Goal: Information Seeking & Learning: Learn about a topic

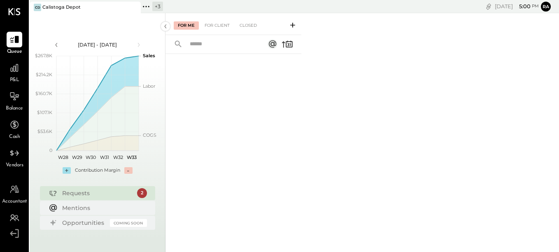
click at [156, 9] on div "+ 3" at bounding box center [157, 6] width 11 height 9
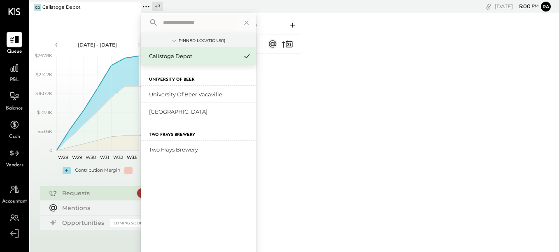
click at [336, 91] on div "For Me For Client Closed" at bounding box center [361, 132] width 393 height 239
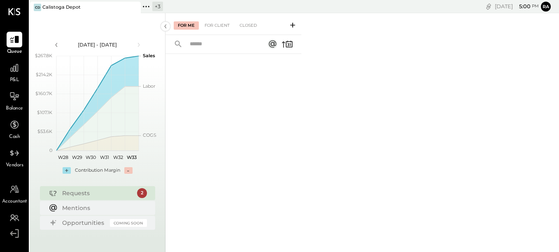
click at [155, 5] on div "+ 3" at bounding box center [157, 6] width 11 height 9
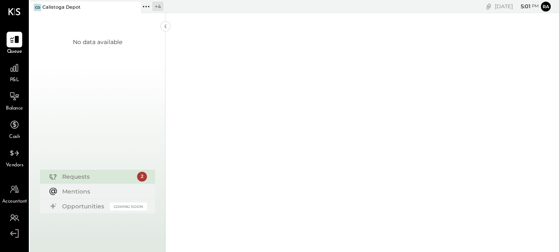
click at [155, 7] on div "+ 4" at bounding box center [157, 6] width 11 height 9
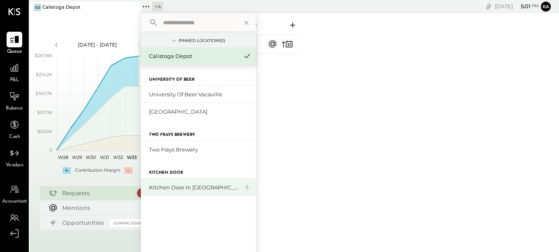
click at [201, 181] on div "Kitchen Door in [GEOGRAPHIC_DATA]" at bounding box center [198, 187] width 115 height 17
click at [177, 186] on div "Kitchen Door in [GEOGRAPHIC_DATA]" at bounding box center [193, 188] width 89 height 8
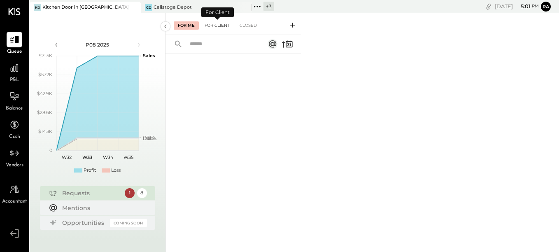
click at [208, 27] on div "For Client" at bounding box center [216, 25] width 33 height 8
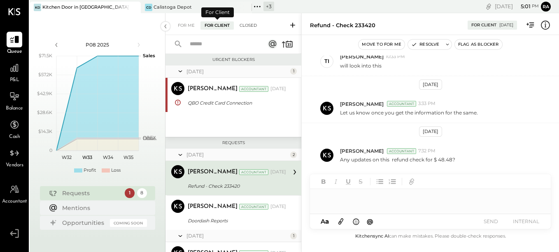
scroll to position [24, 0]
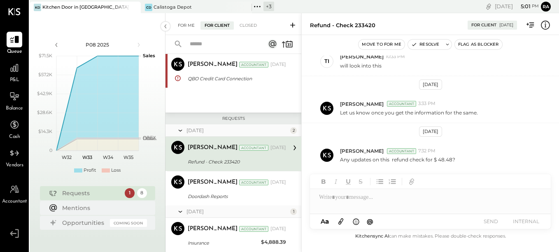
click at [186, 25] on div "For Me" at bounding box center [186, 25] width 25 height 8
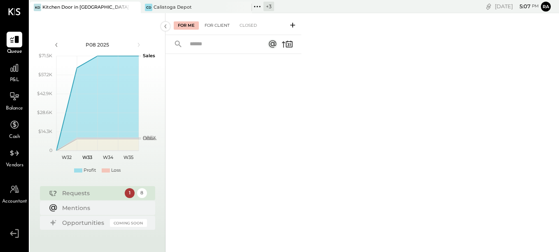
click at [221, 29] on div "For Client" at bounding box center [216, 25] width 33 height 8
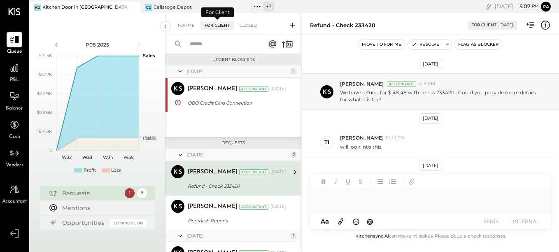
scroll to position [81, 0]
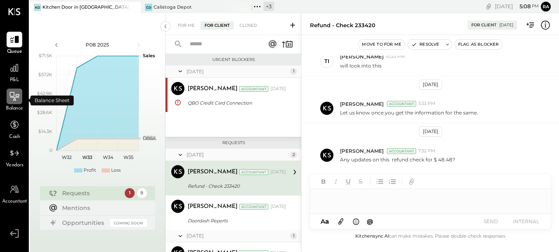
click at [14, 102] on icon at bounding box center [14, 96] width 11 height 11
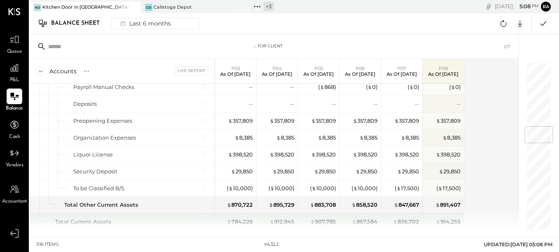
scroll to position [535, 0]
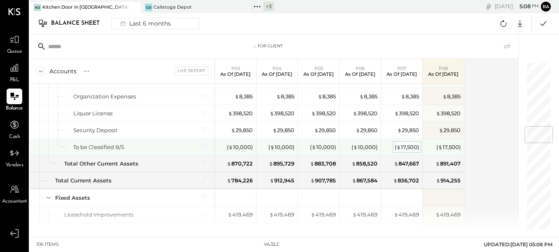
click at [407, 147] on div "( $ 17,500 )" at bounding box center [407, 147] width 24 height 8
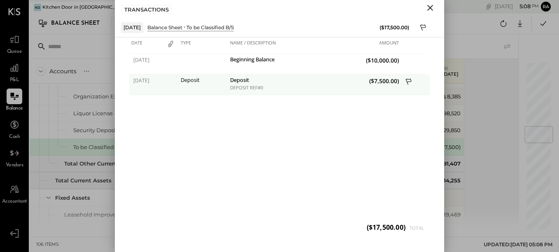
click at [408, 82] on icon at bounding box center [409, 82] width 6 height 6
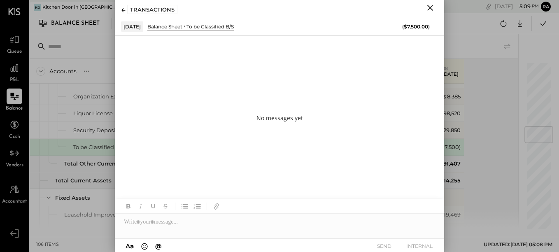
click at [428, 9] on icon "Close" at bounding box center [430, 8] width 10 height 10
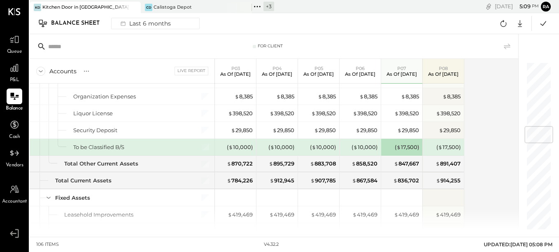
click at [400, 142] on div "( $ 17,500 )" at bounding box center [402, 147] width 33 height 16
click at [403, 144] on div "( $ 17,500 )" at bounding box center [407, 147] width 24 height 8
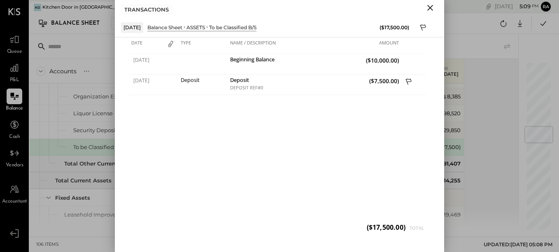
click at [429, 7] on icon "Close" at bounding box center [430, 8] width 6 height 6
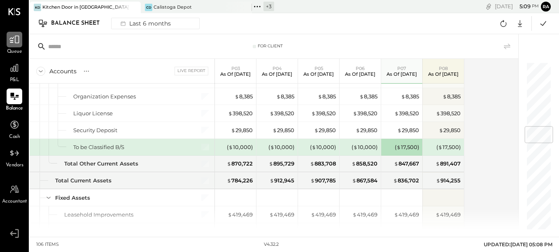
click at [17, 47] on div at bounding box center [15, 40] width 16 height 16
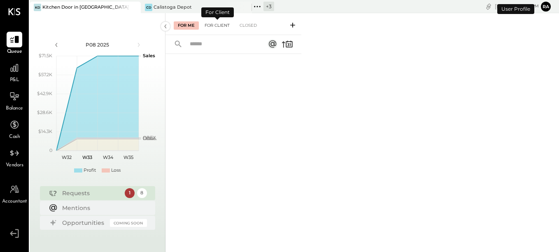
click at [225, 26] on div "For Client" at bounding box center [216, 25] width 33 height 8
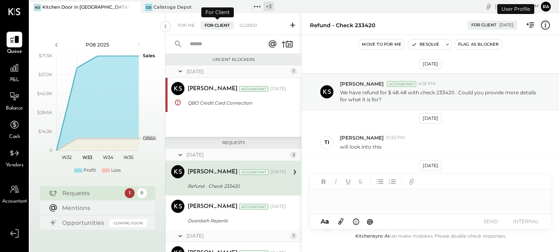
scroll to position [81, 0]
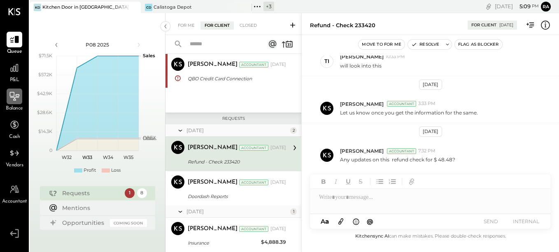
click at [13, 101] on icon at bounding box center [14, 96] width 11 height 11
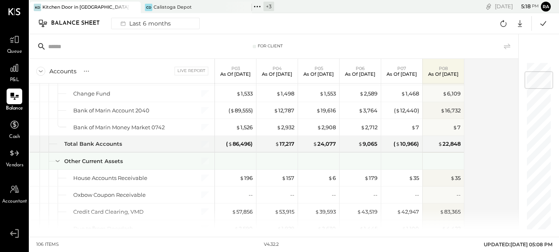
scroll to position [165, 0]
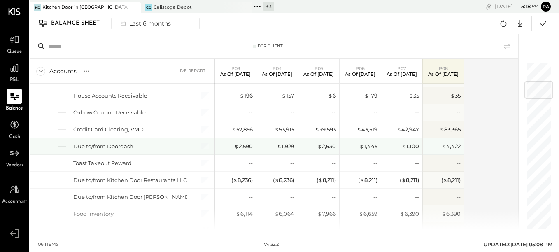
click at [410, 151] on div "$ 1,100" at bounding box center [402, 146] width 33 height 16
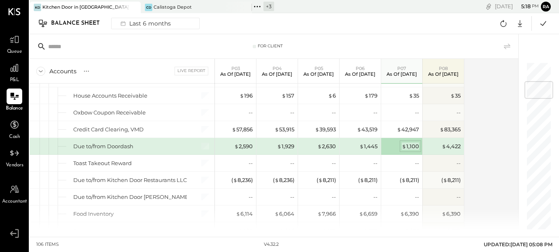
click at [410, 149] on div "$ 1,100" at bounding box center [410, 146] width 17 height 8
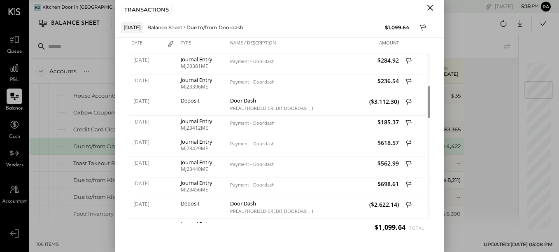
drag, startPoint x: 428, startPoint y: 10, endPoint x: 363, endPoint y: 85, distance: 99.2
click at [429, 9] on icon "Close" at bounding box center [430, 8] width 6 height 6
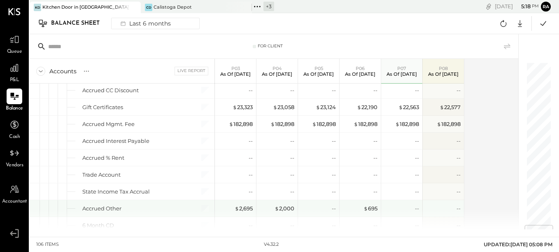
scroll to position [1399, 0]
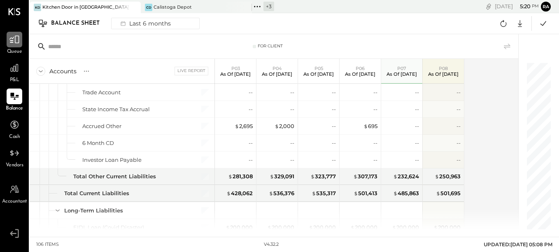
click at [15, 44] on icon at bounding box center [14, 39] width 11 height 11
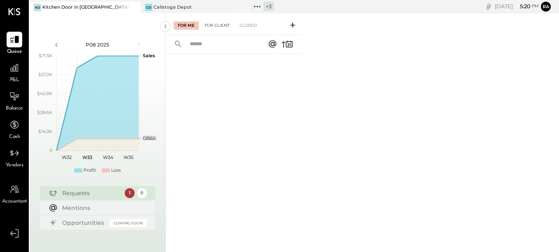
click at [220, 23] on div "For Client" at bounding box center [216, 25] width 33 height 8
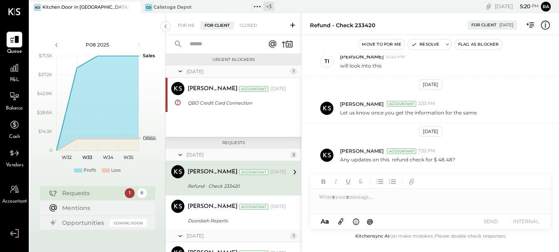
click at [293, 25] on icon at bounding box center [293, 25] width 8 height 8
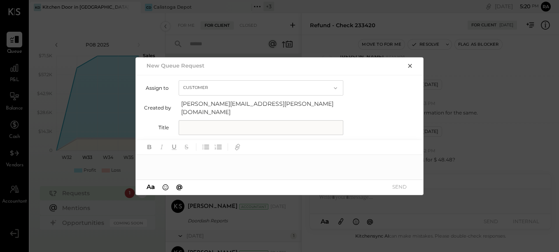
click at [225, 125] on input "text" at bounding box center [261, 127] width 165 height 15
click at [408, 69] on icon "button" at bounding box center [410, 66] width 7 height 7
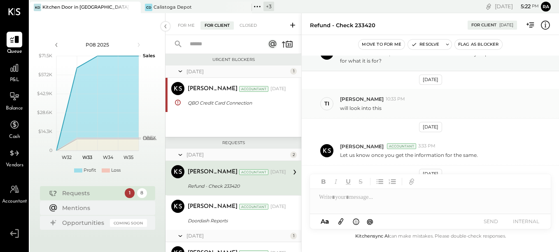
scroll to position [81, 0]
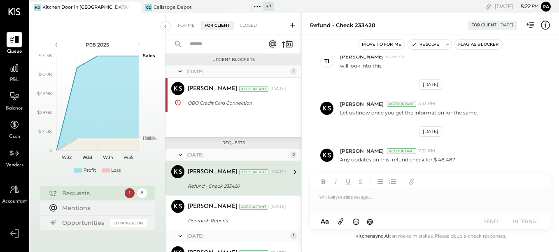
click at [180, 69] on icon at bounding box center [180, 71] width 8 height 21
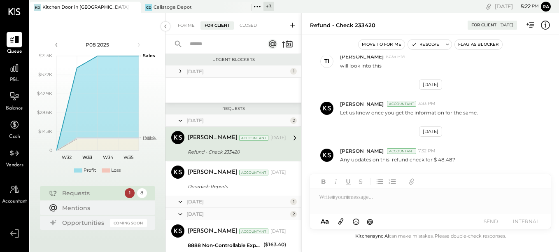
click at [178, 72] on icon at bounding box center [180, 71] width 8 height 8
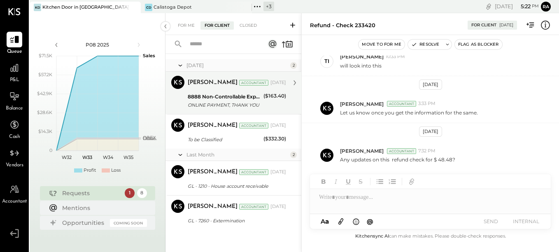
scroll to position [217, 0]
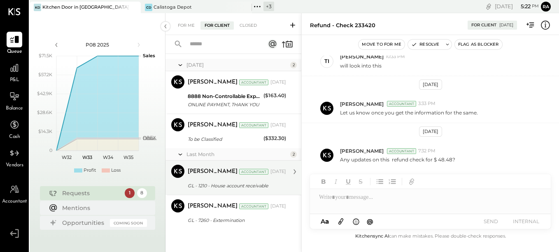
click at [237, 177] on div "[PERSON_NAME] Accountant [DATE]" at bounding box center [237, 172] width 98 height 12
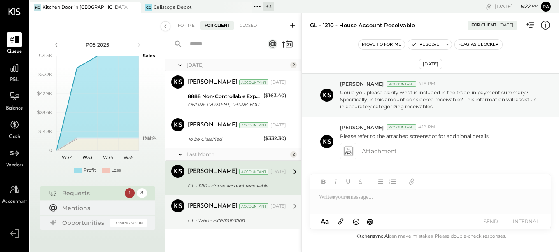
click at [223, 222] on div "GL - 7260 - Extermination" at bounding box center [236, 220] width 96 height 8
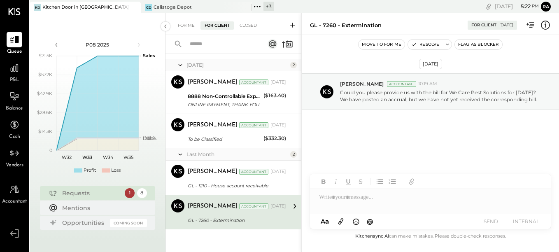
click at [195, 154] on div "Last Month" at bounding box center [237, 154] width 102 height 7
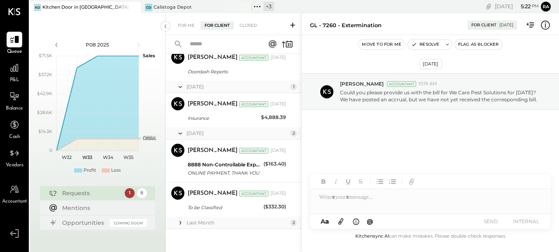
click at [190, 221] on div "Last Month" at bounding box center [237, 222] width 102 height 7
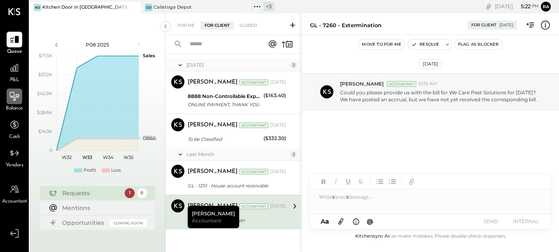
click at [12, 99] on icon at bounding box center [14, 96] width 11 height 11
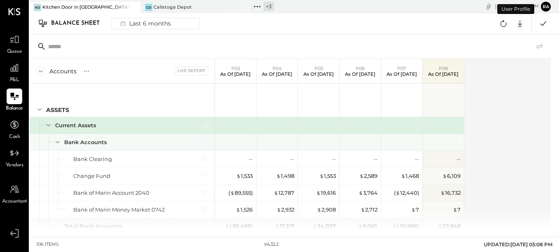
scroll to position [82, 0]
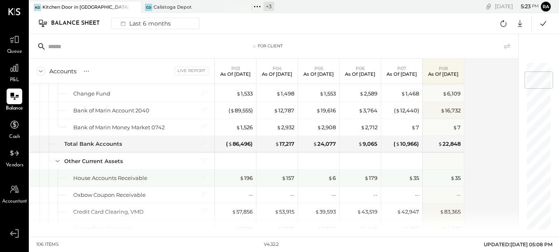
click at [447, 179] on div "$ 35" at bounding box center [444, 178] width 33 height 8
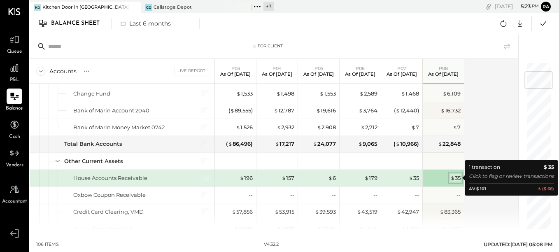
click at [455, 178] on div "$ 35" at bounding box center [455, 178] width 10 height 8
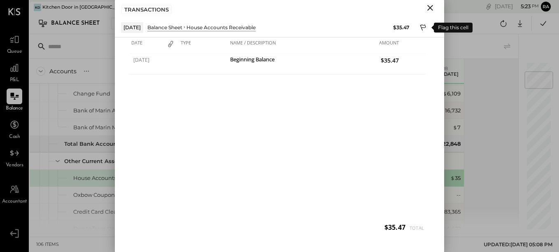
click at [422, 30] on icon at bounding box center [423, 27] width 6 height 6
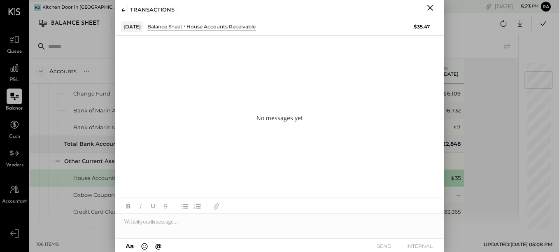
click at [431, 9] on icon "Close" at bounding box center [430, 8] width 6 height 6
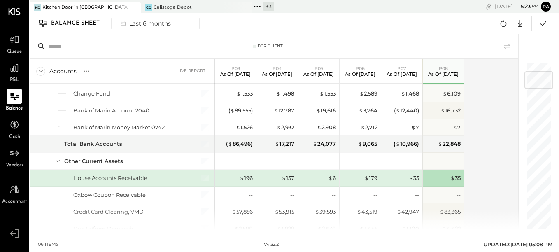
click at [17, 49] on span "Queue" at bounding box center [14, 51] width 15 height 7
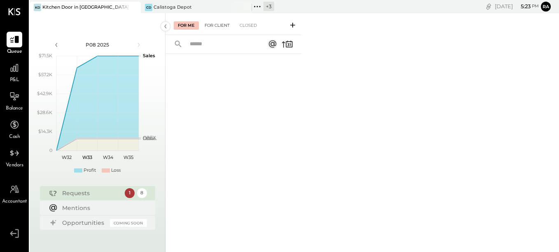
click at [222, 23] on div "For Client" at bounding box center [216, 25] width 33 height 8
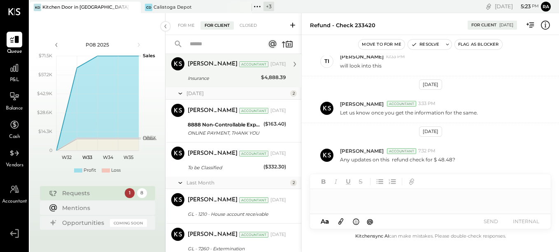
scroll to position [217, 0]
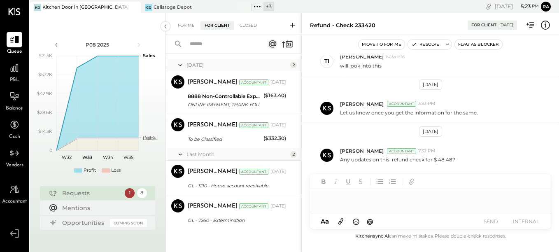
click at [293, 27] on icon at bounding box center [293, 25] width 8 height 8
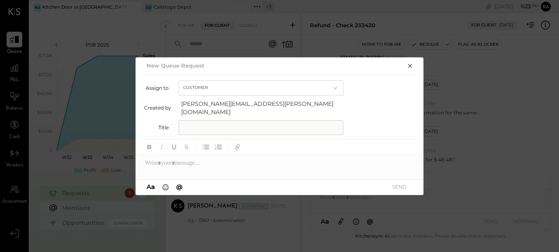
click at [225, 124] on input "text" at bounding box center [261, 127] width 165 height 15
click at [411, 69] on icon "button" at bounding box center [410, 66] width 7 height 7
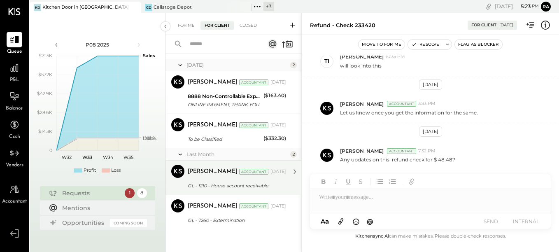
click at [234, 189] on div "GL - 1210 - House account receivable" at bounding box center [236, 185] width 96 height 8
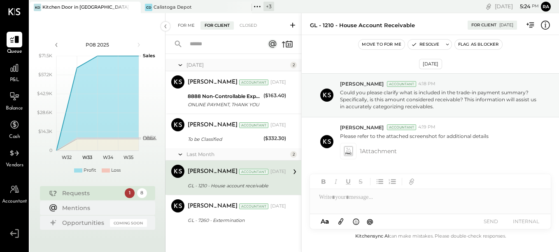
click at [184, 26] on div "For Me" at bounding box center [186, 25] width 25 height 8
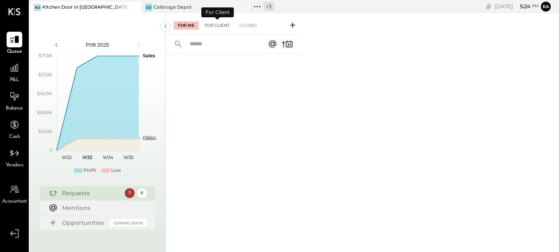
click at [214, 28] on div "For Client" at bounding box center [216, 25] width 33 height 8
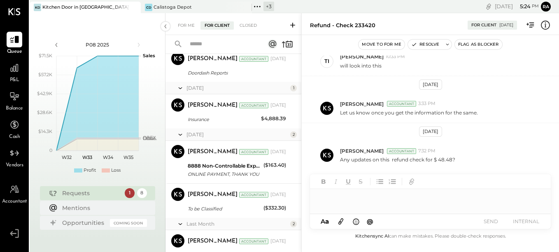
scroll to position [217, 0]
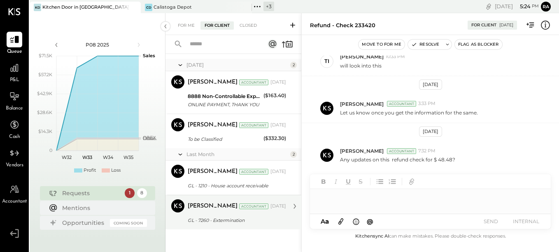
click at [212, 213] on div "[PERSON_NAME] Accountant [DATE]" at bounding box center [237, 206] width 98 height 14
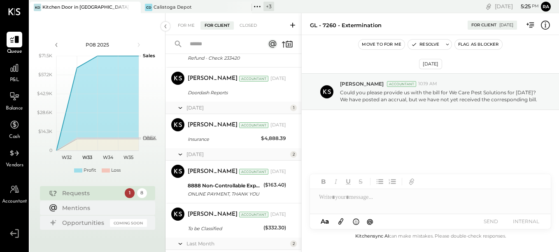
scroll to position [94, 0]
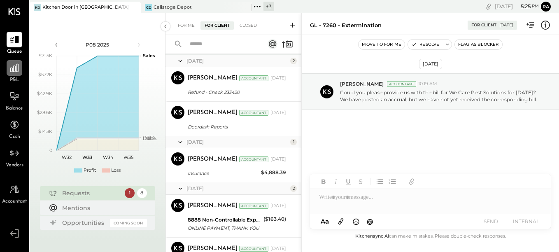
click at [14, 74] on div at bounding box center [15, 68] width 16 height 16
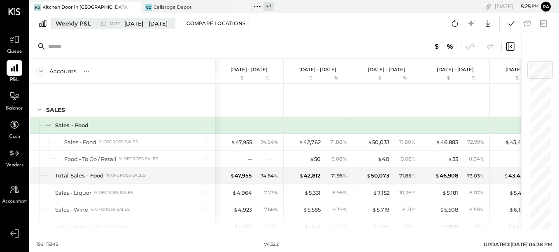
click at [161, 24] on span "[DATE] - [DATE]" at bounding box center [145, 24] width 43 height 8
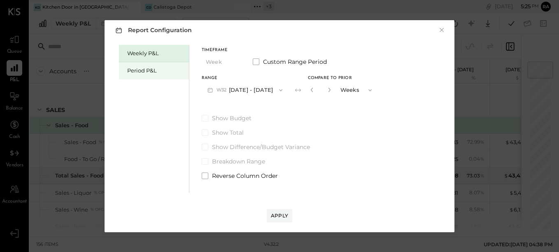
click at [132, 67] on div "Period P&L" at bounding box center [156, 71] width 58 height 8
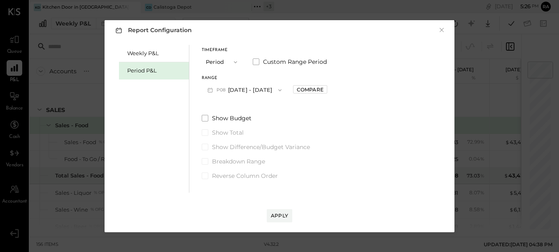
click at [237, 63] on icon "button" at bounding box center [235, 62] width 7 height 7
click at [271, 111] on div "Timeframe Period Period Quarter YTD Year Custom Range Period Range P08 [DATE] -…" at bounding box center [265, 112] width 126 height 135
click at [281, 212] on div "Apply" at bounding box center [279, 215] width 17 height 7
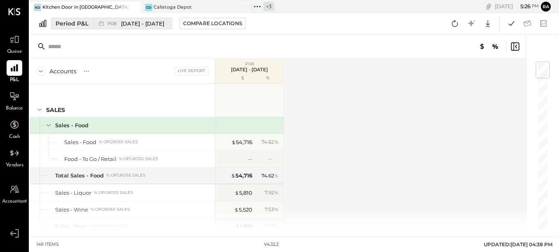
click at [117, 27] on div "P08 [DATE] - [DATE]" at bounding box center [135, 24] width 57 height 8
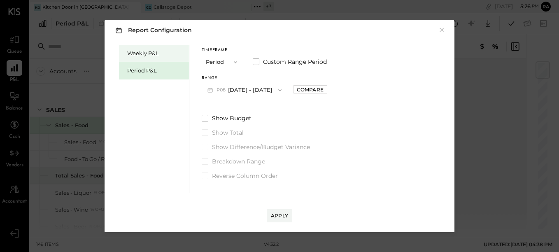
click at [142, 51] on div "Weekly P&L" at bounding box center [156, 53] width 58 height 8
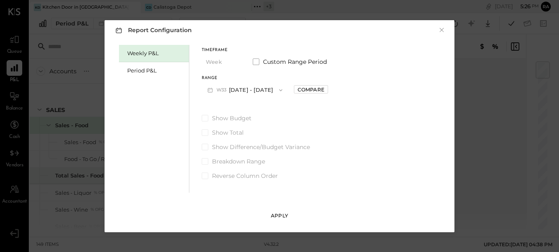
click at [276, 214] on div "Apply" at bounding box center [279, 215] width 17 height 7
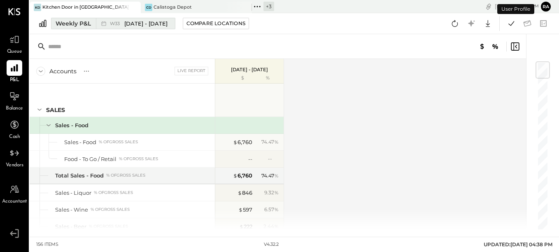
click at [132, 26] on span "[DATE] - [DATE]" at bounding box center [145, 24] width 43 height 8
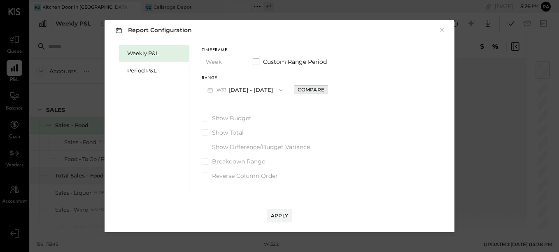
click at [305, 89] on div "Compare" at bounding box center [311, 89] width 27 height 7
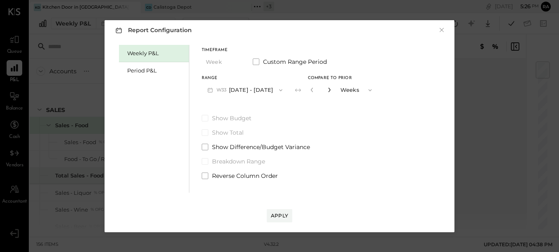
click at [330, 91] on icon "button" at bounding box center [329, 89] width 5 height 5
type input "*"
click at [284, 217] on div "Apply" at bounding box center [279, 215] width 17 height 7
